Goal: Find specific page/section: Find specific page/section

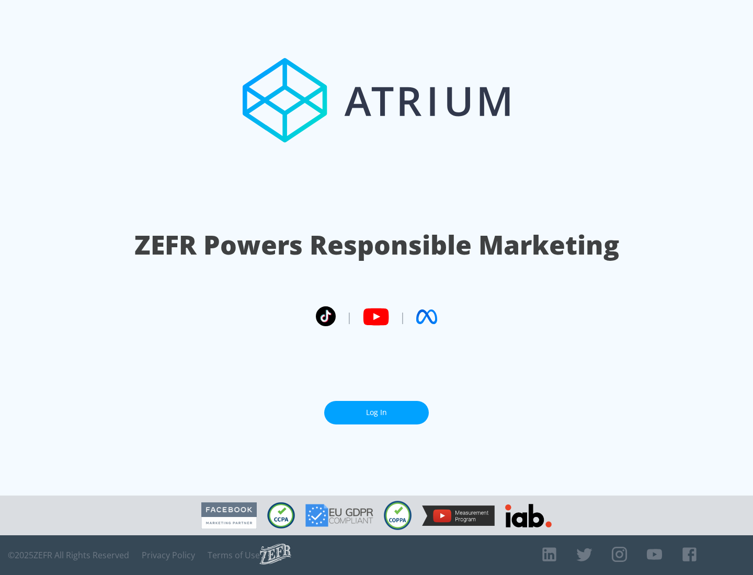
click at [376, 412] on link "Log In" at bounding box center [376, 413] width 105 height 24
